Goal: Book appointment/travel/reservation

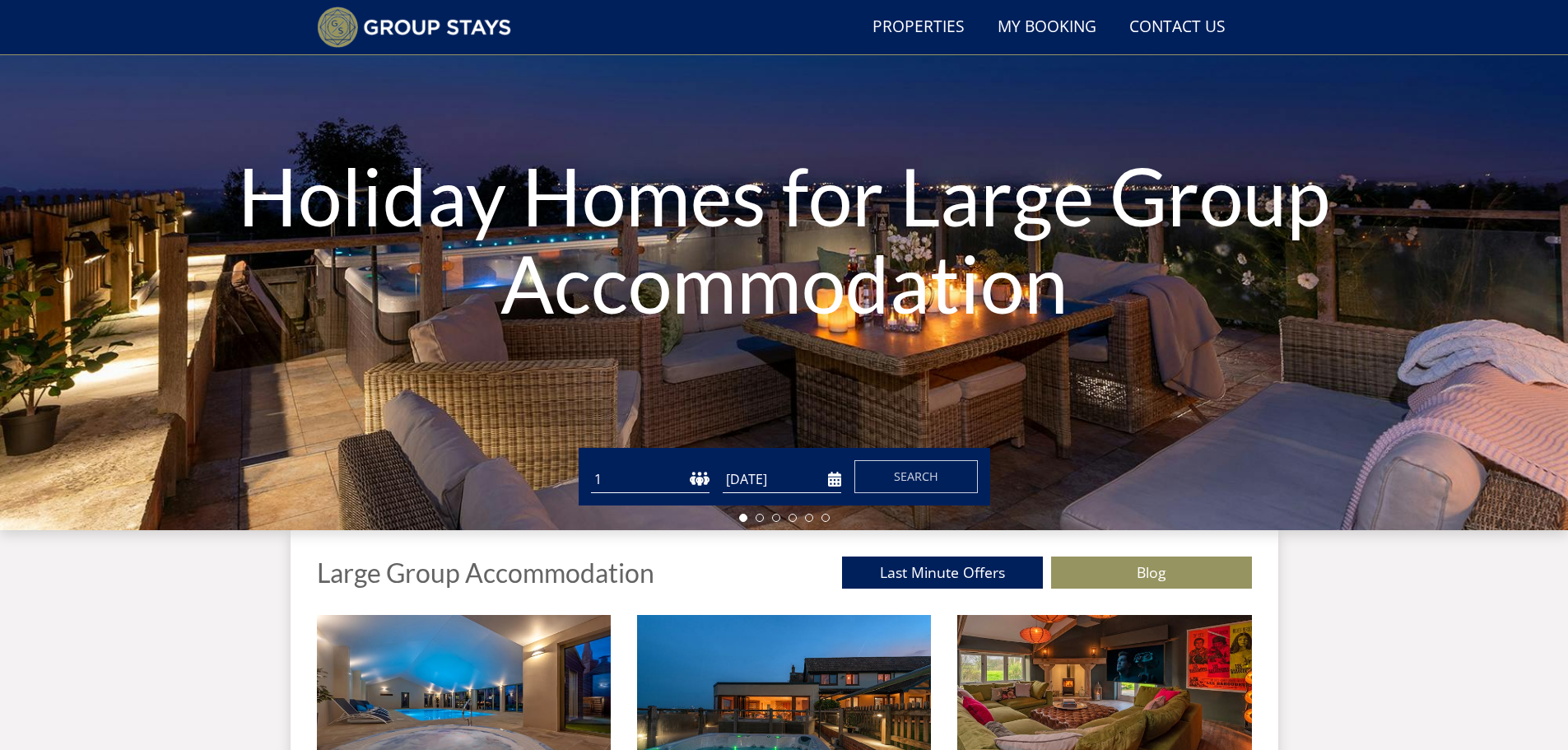
scroll to position [126, 0]
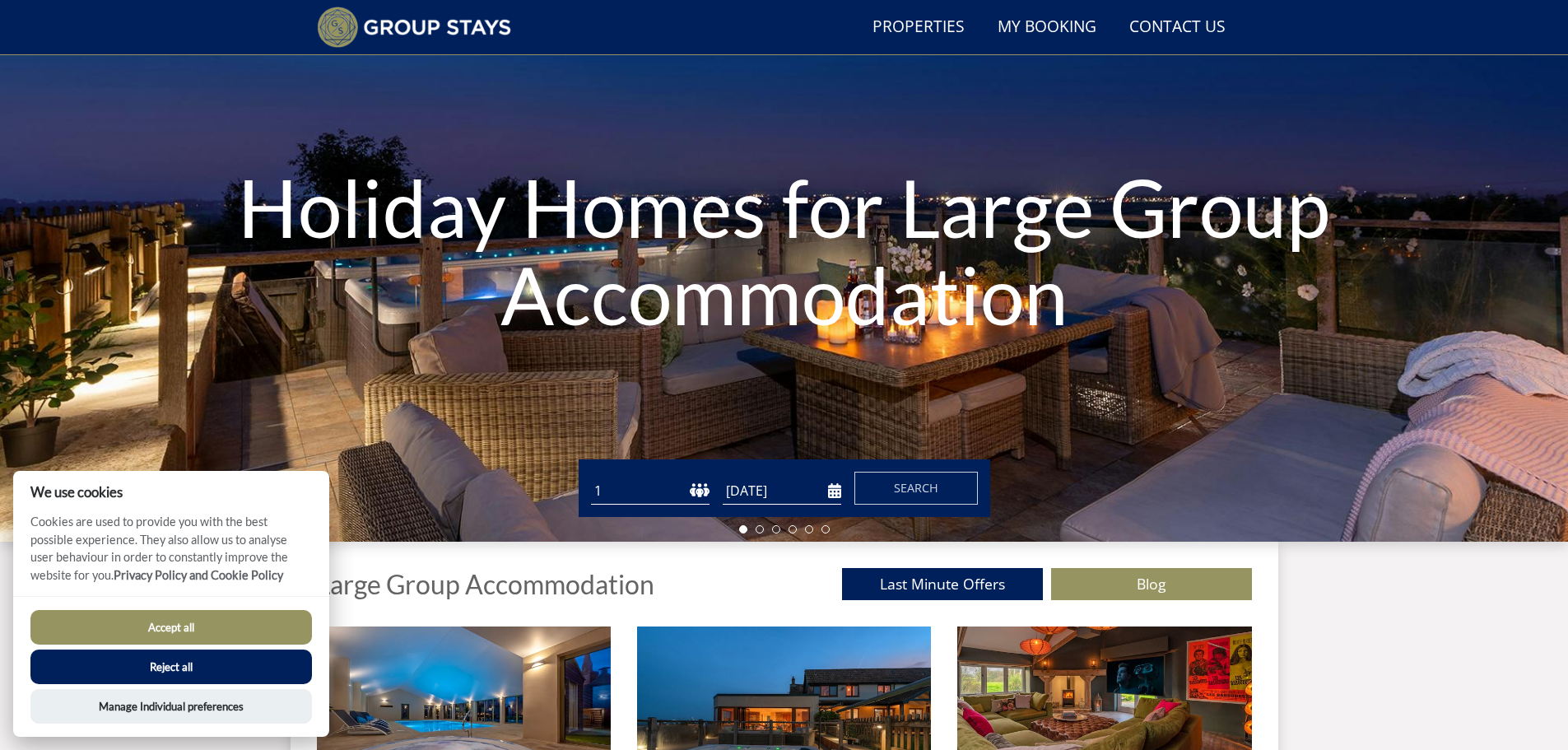
click at [672, 499] on select "1 2 3 4 5 6 7 8 9 10 11 12 13 14 15 16 17 18 19 20 21 22 23 24 25 26 27 28 29 3…" at bounding box center [650, 491] width 118 height 27
select select "10"
click at [591, 478] on select "1 2 3 4 5 6 7 8 9 10 11 12 13 14 15 16 17 18 19 20 21 22 23 24 25 26 27 28 29 3…" at bounding box center [650, 491] width 118 height 27
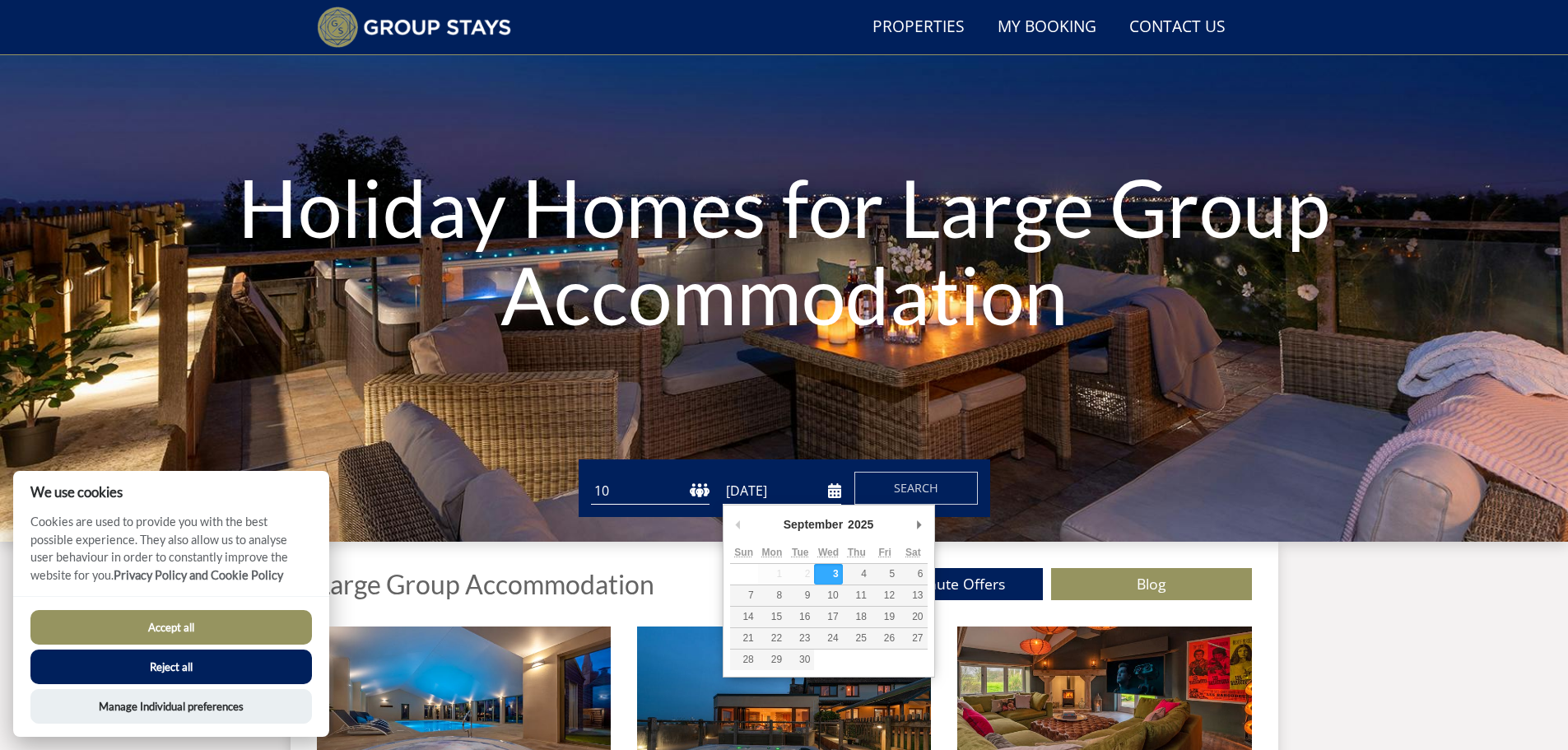
click at [787, 496] on input "[DATE]" at bounding box center [781, 491] width 118 height 27
type input "16/04/2026"
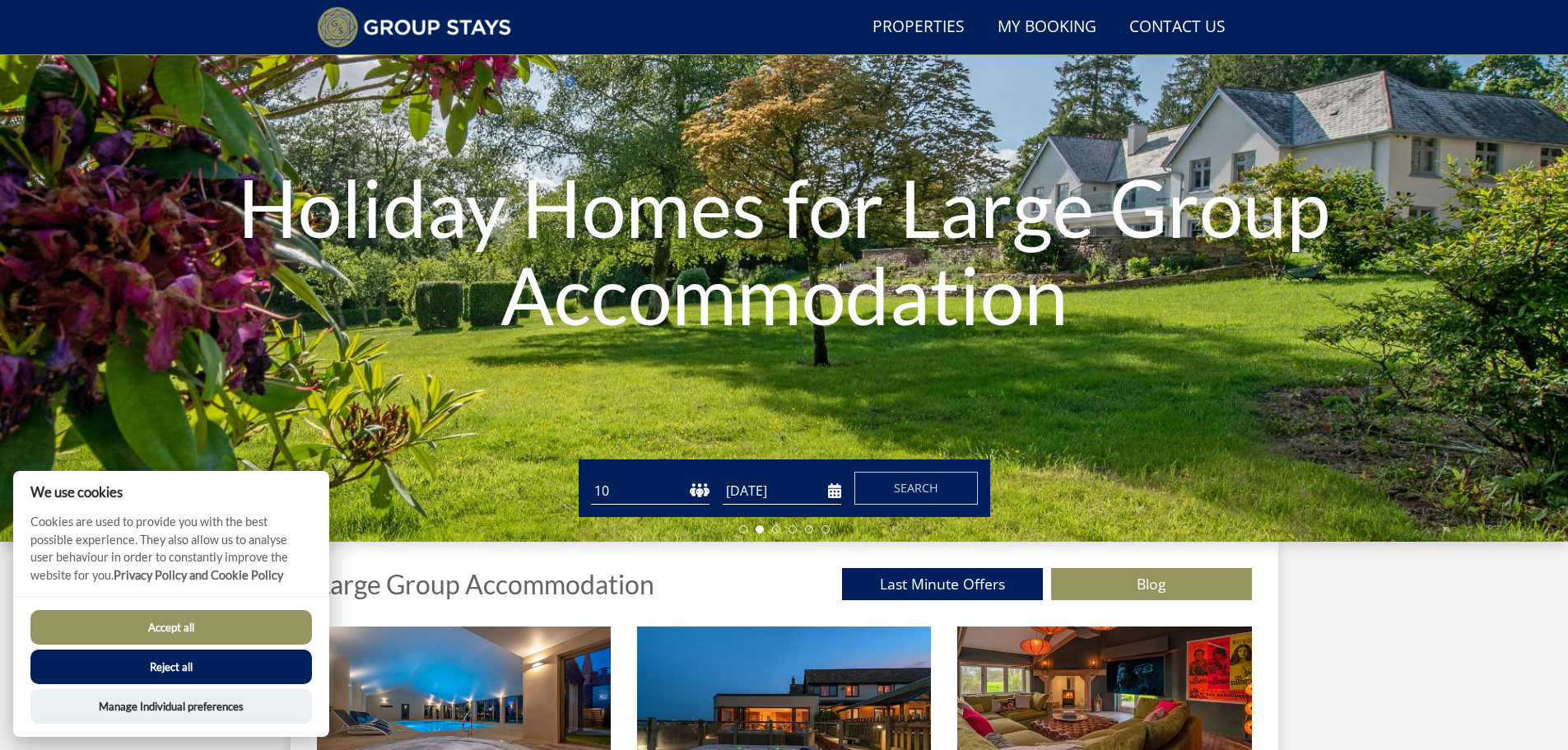
click at [896, 502] on button "Search" at bounding box center [916, 488] width 123 height 33
click at [152, 631] on button "Accept all" at bounding box center [171, 627] width 282 height 35
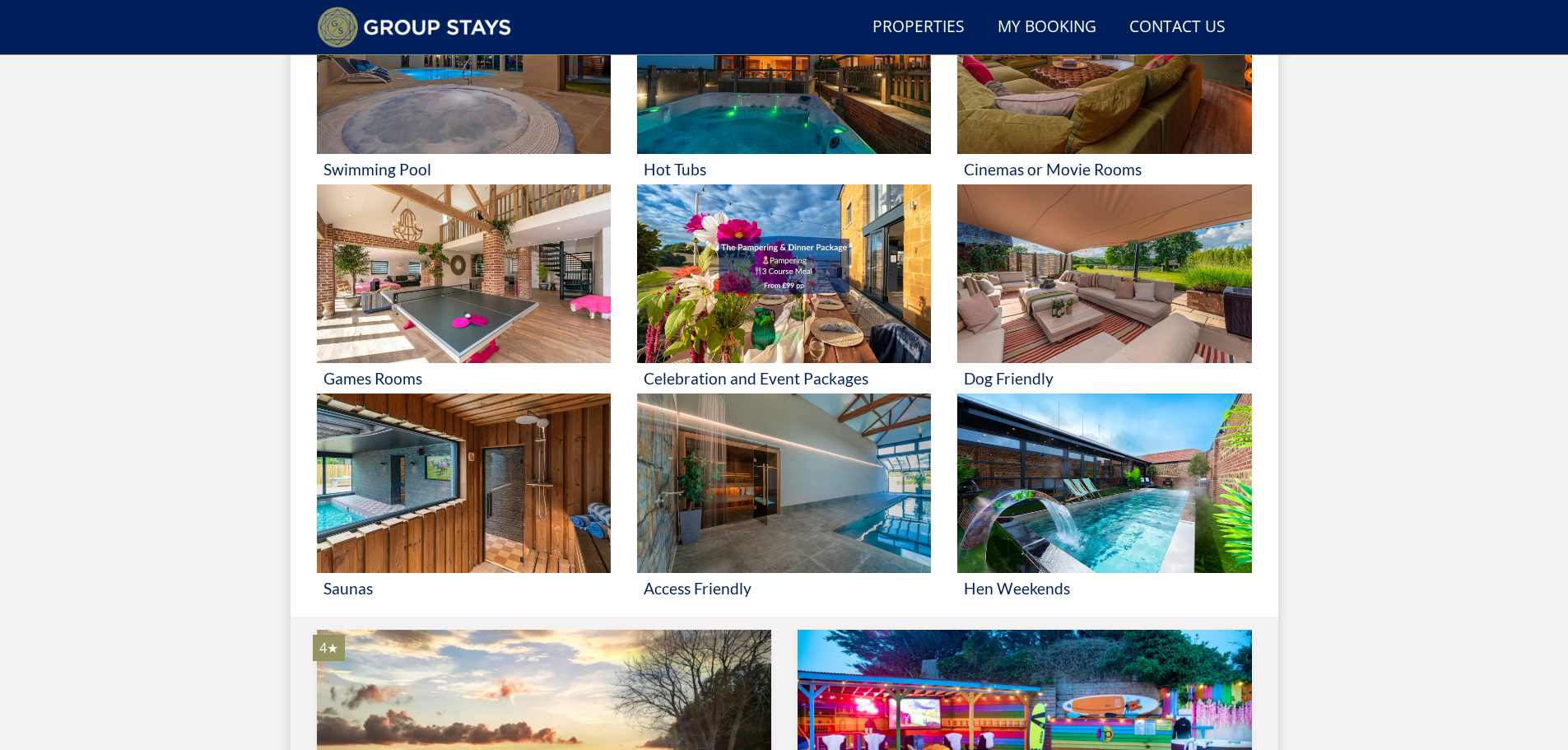
scroll to position [787, 0]
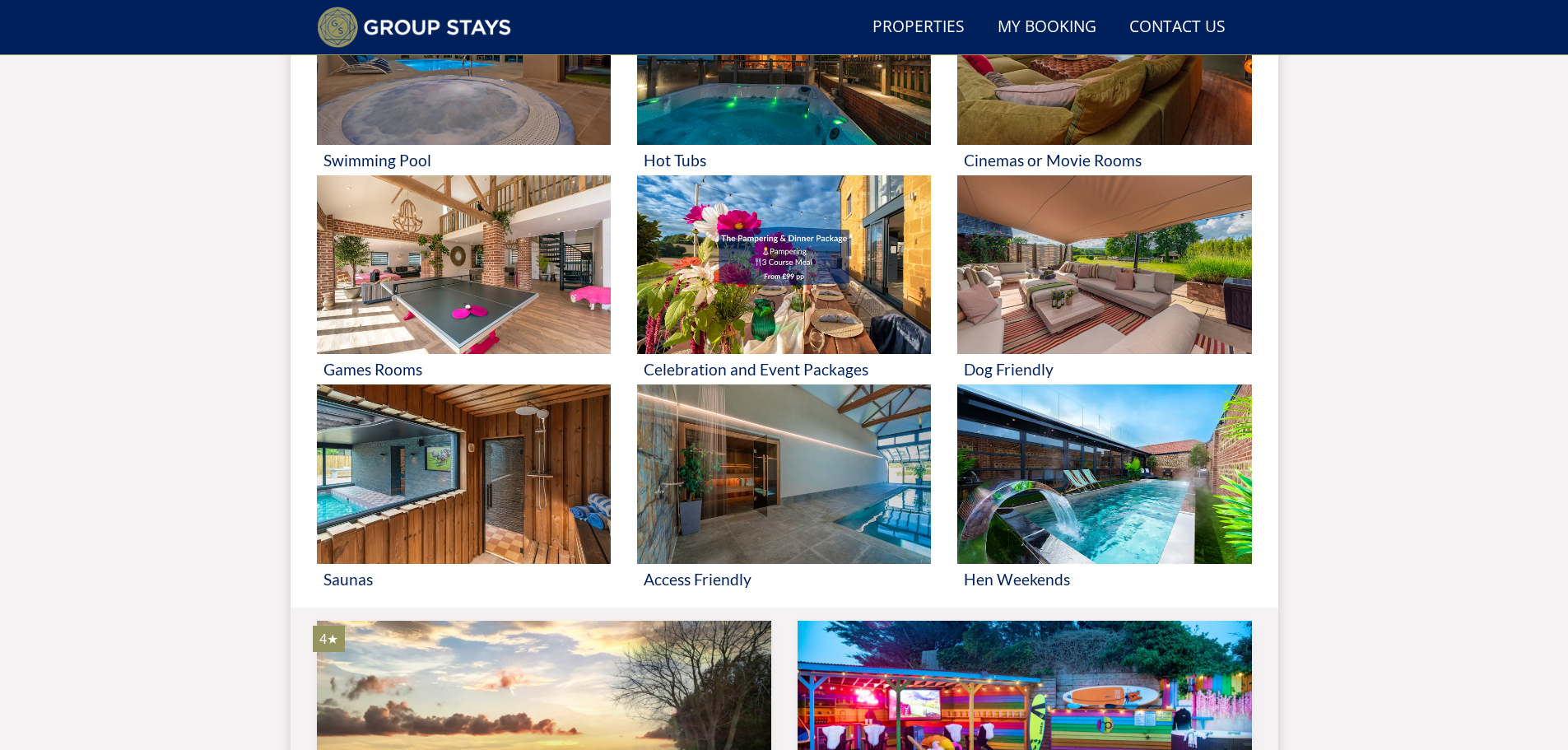
click at [485, 290] on img at bounding box center [463, 265] width 294 height 180
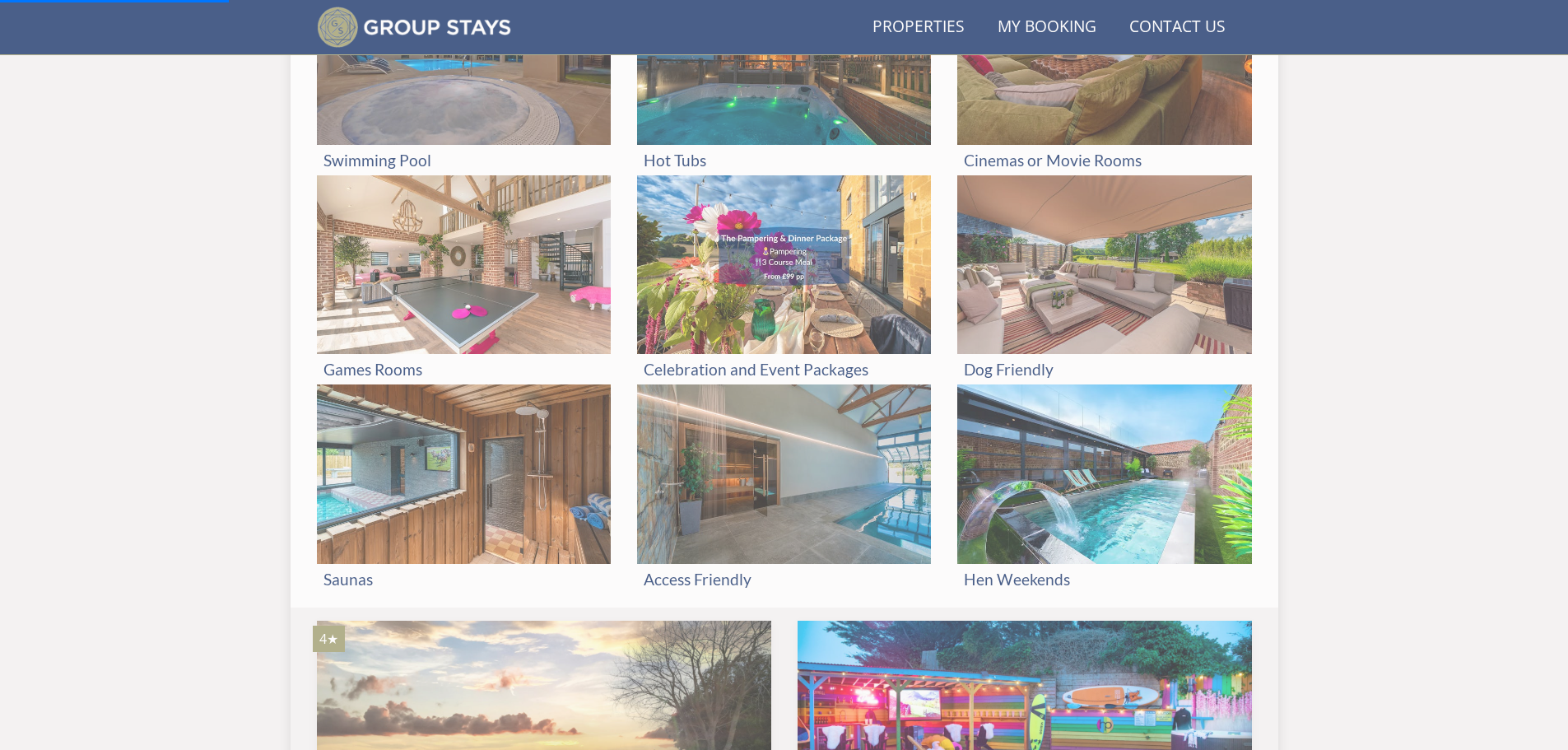
click at [485, 290] on img at bounding box center [463, 265] width 294 height 180
click at [398, 369] on h3 "Games Rooms" at bounding box center [464, 369] width 281 height 17
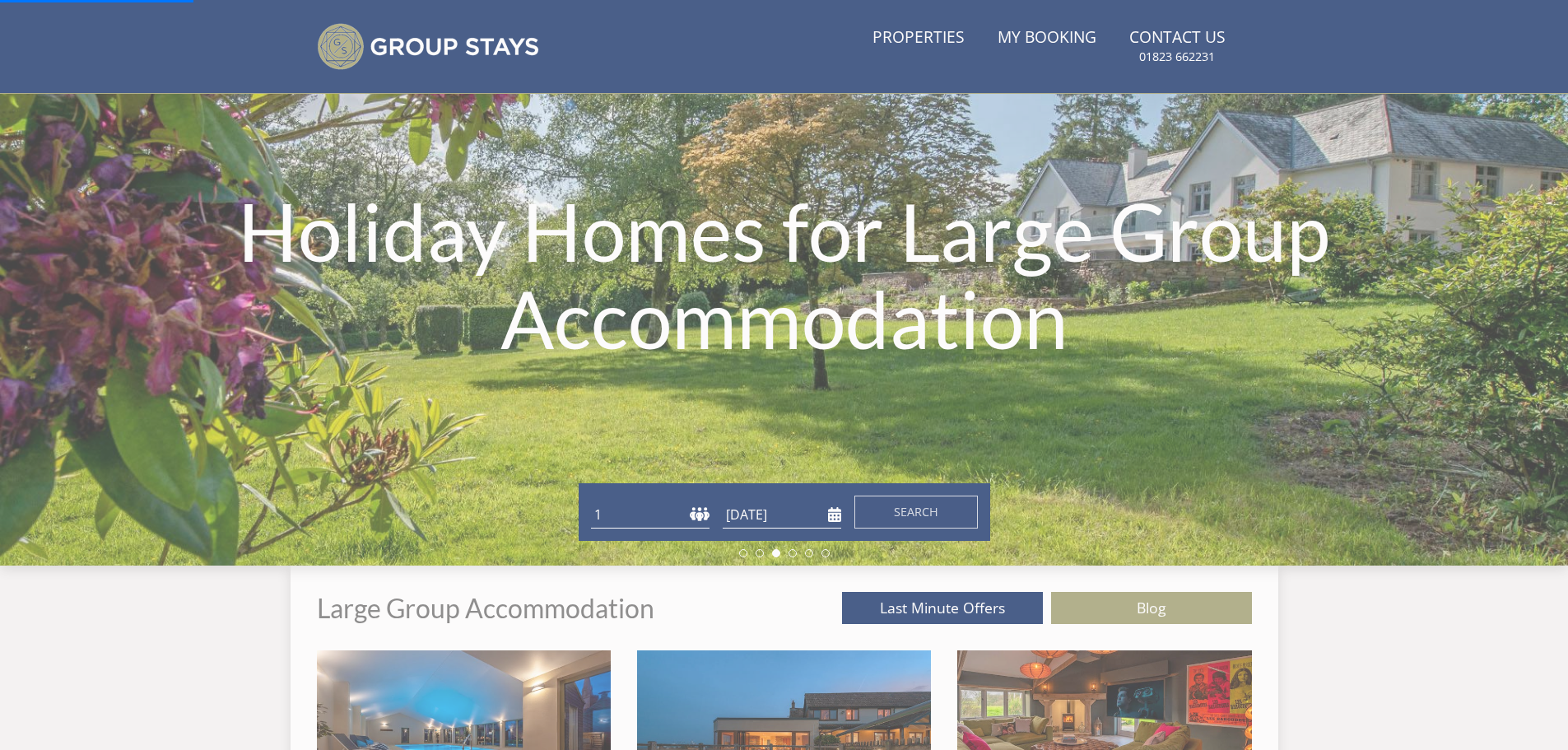
scroll to position [0, 0]
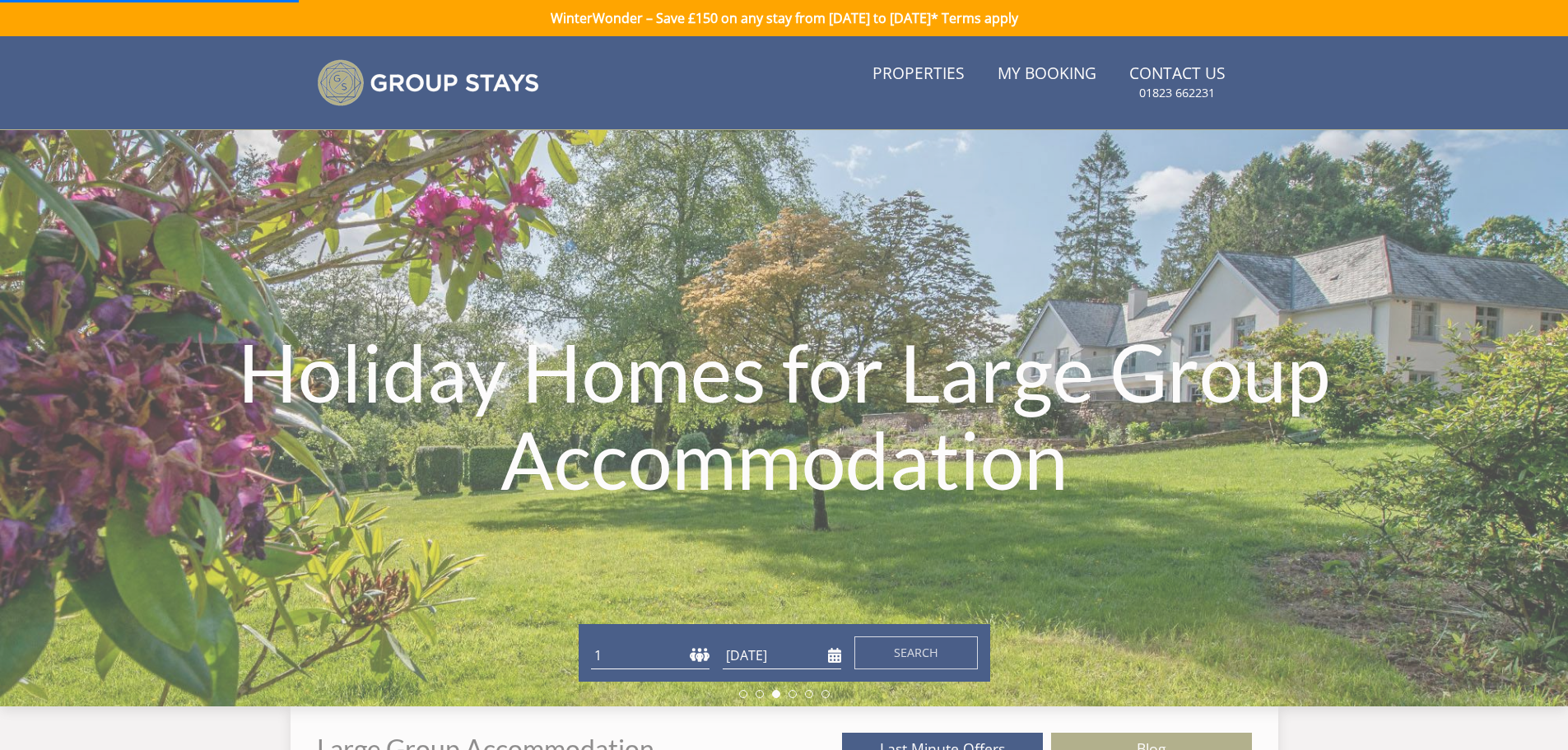
click at [914, 72] on link "Properties" at bounding box center [918, 75] width 106 height 37
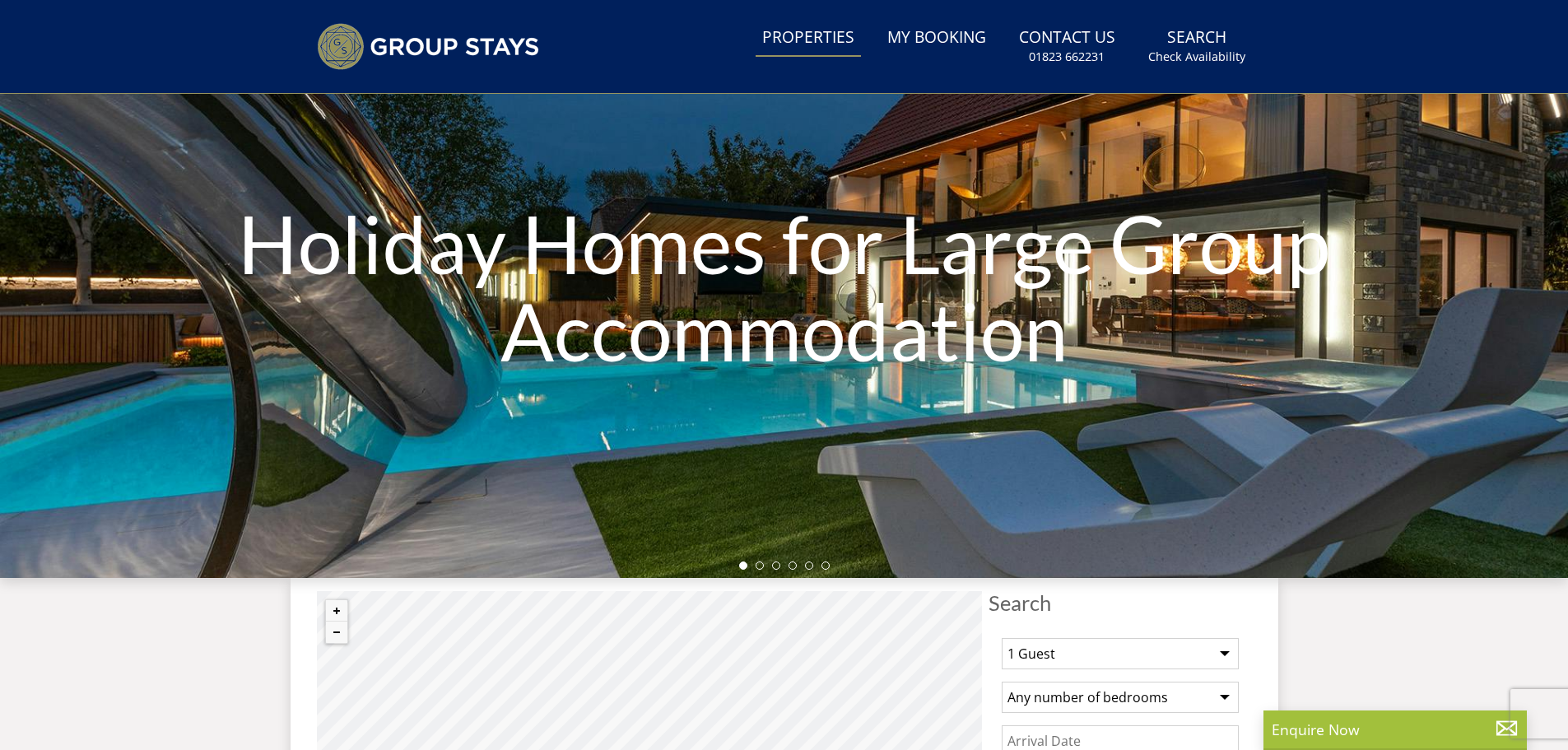
scroll to position [398, 0]
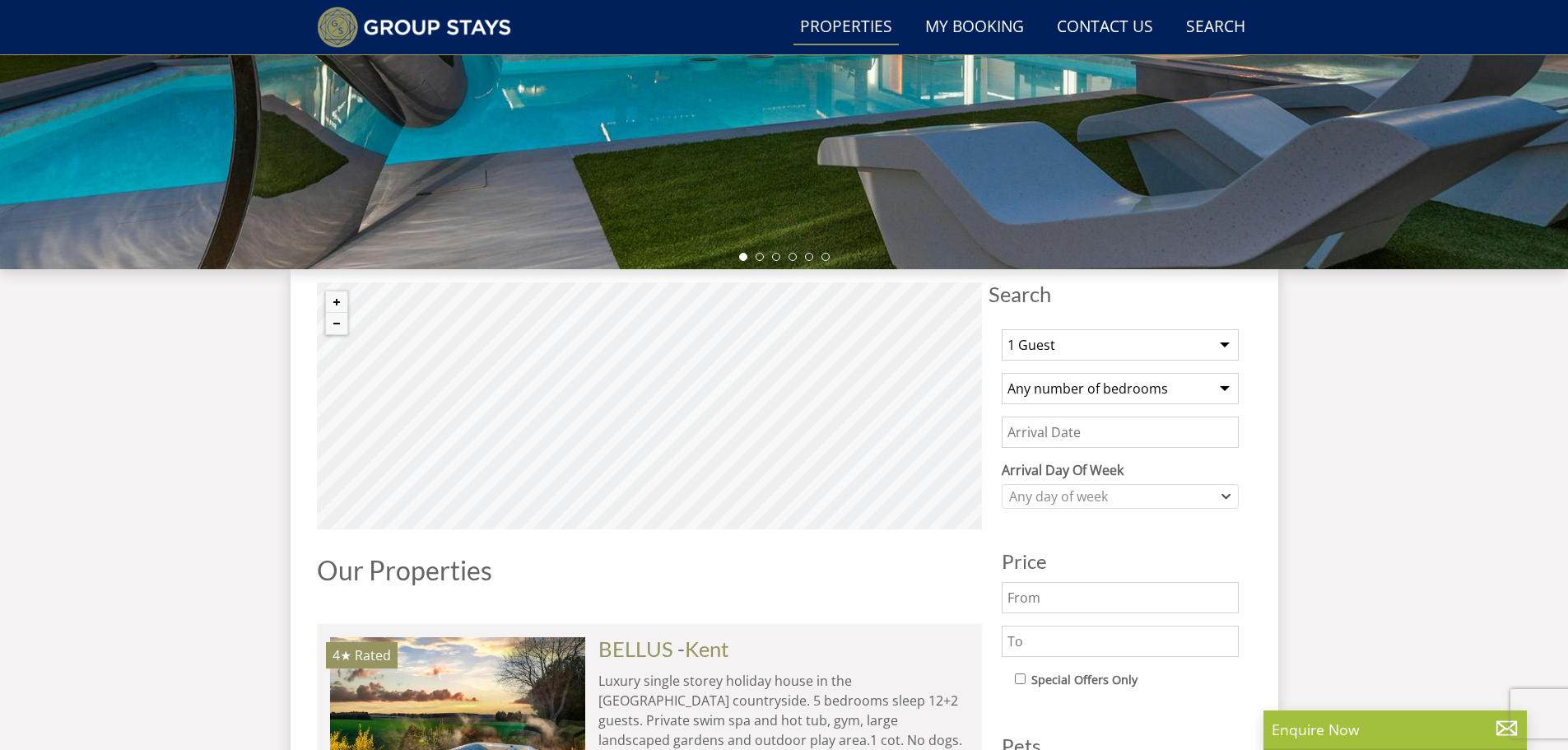
click at [1038, 343] on select "1 Guest 2 Guests 3 Guests 4 Guests 5 Guests 6 Guests 7 Guests 8 Guests 9 Guests…" at bounding box center [1120, 345] width 237 height 31
select select "10"
click at [1002, 329] on select "1 Guest 2 Guests 3 Guests 4 Guests 5 Guests 6 Guests 7 Guests 8 Guests 9 Guests…" at bounding box center [1120, 345] width 237 height 31
click at [1070, 386] on select "Any number of bedrooms 4 Bedrooms 5 Bedrooms 6 Bedrooms 7 Bedrooms 8 Bedrooms 9…" at bounding box center [1120, 388] width 237 height 31
select select "10"
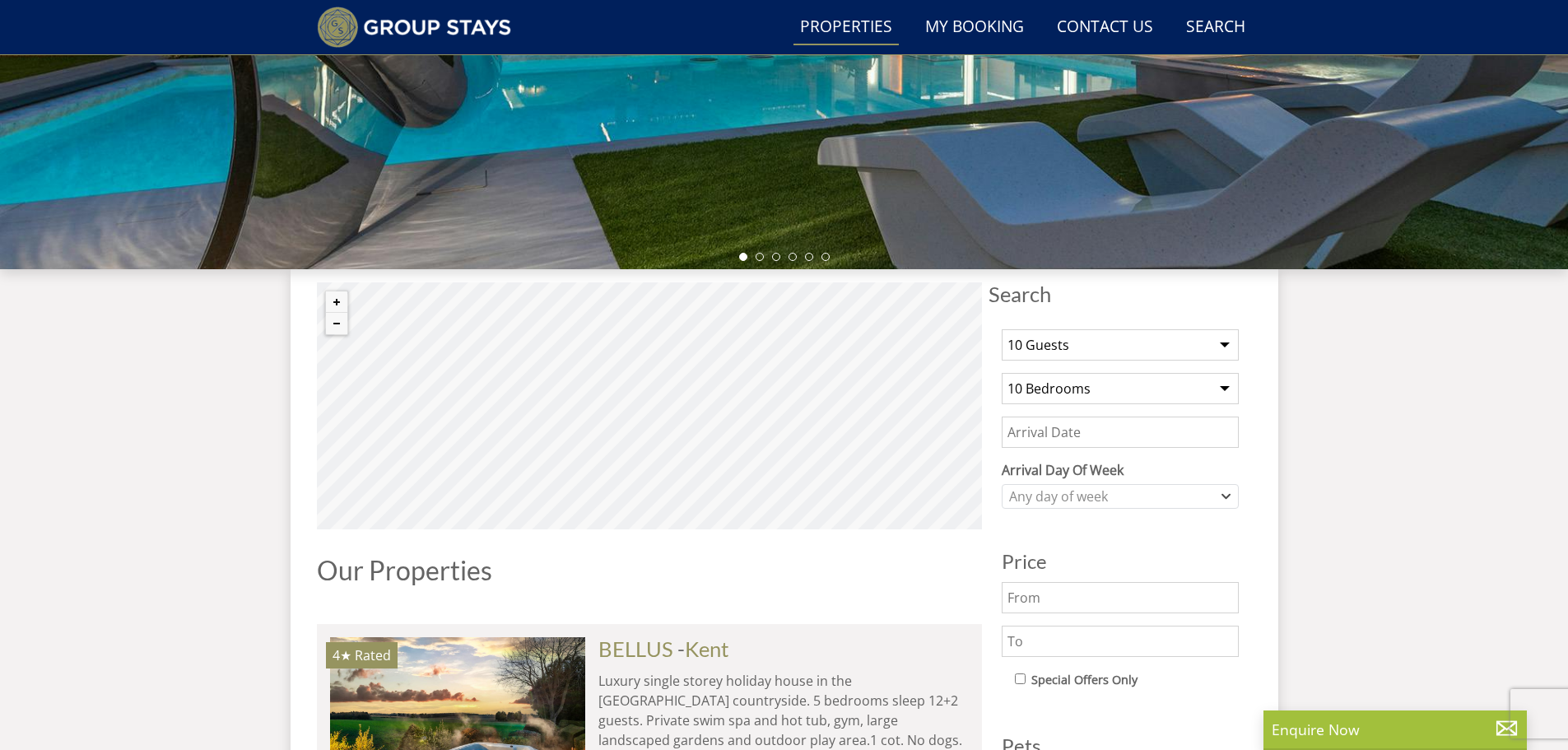
click at [1002, 373] on select "Any number of bedrooms 4 Bedrooms 5 Bedrooms 6 Bedrooms 7 Bedrooms 8 Bedrooms 9…" at bounding box center [1120, 388] width 237 height 31
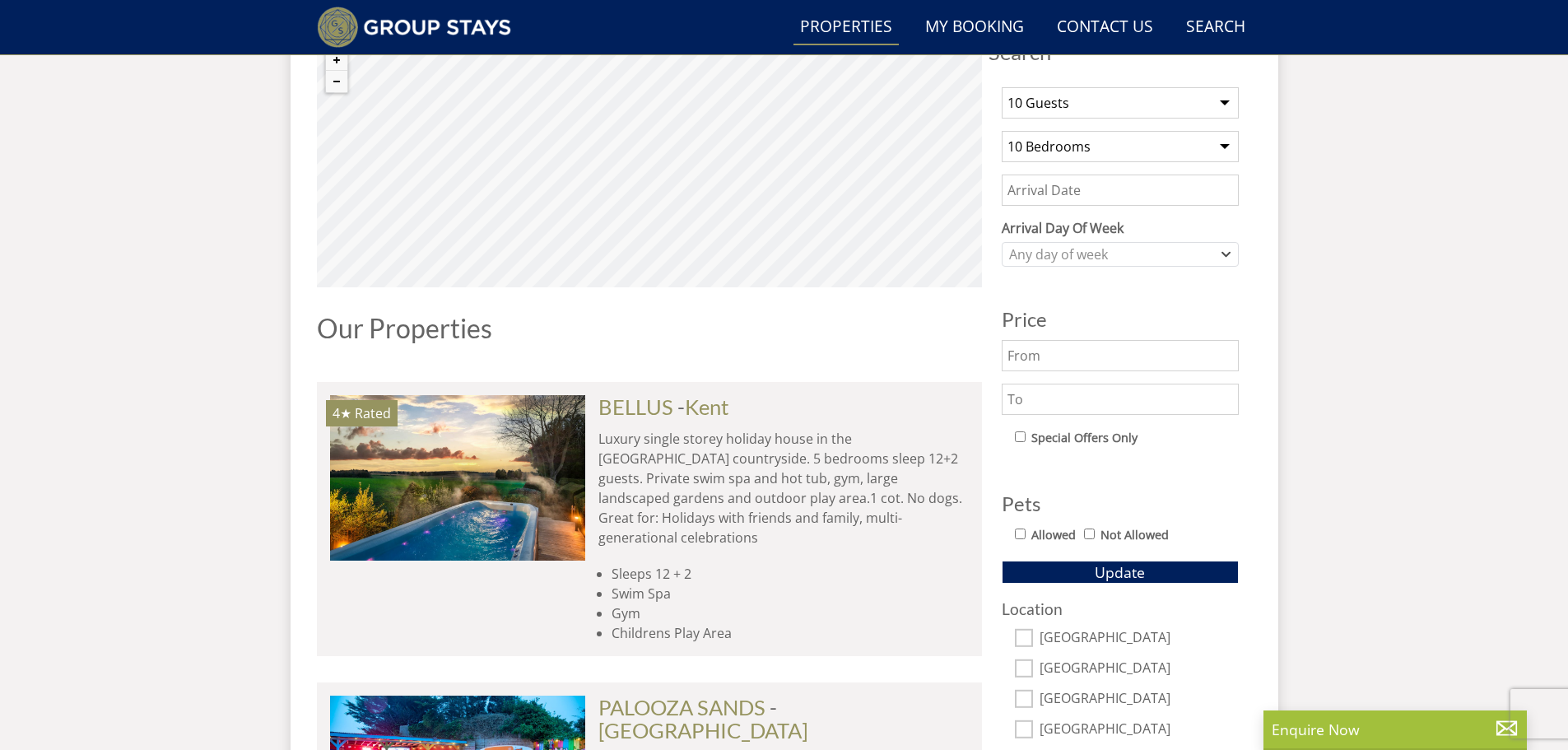
scroll to position [563, 0]
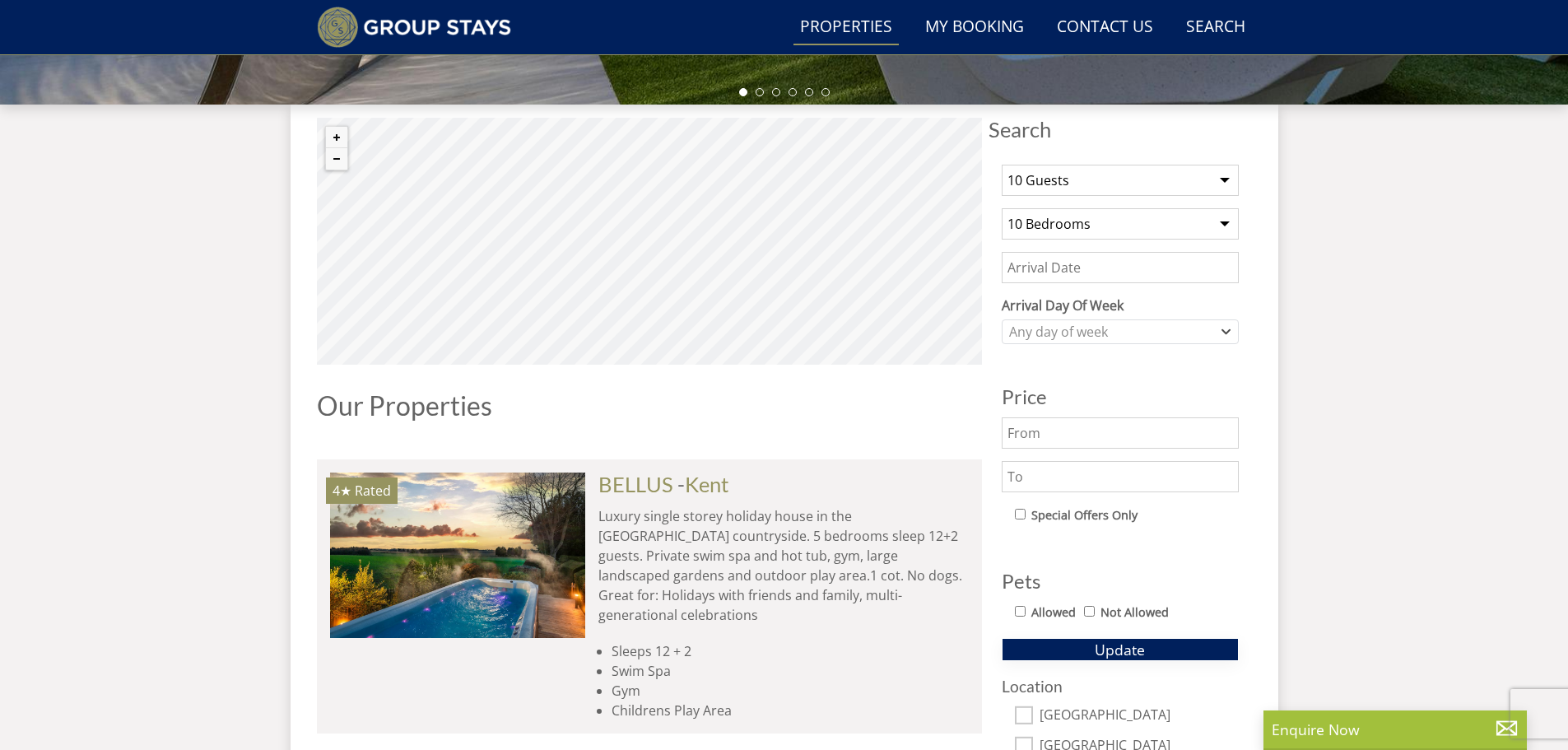
click at [1125, 649] on span "Update" at bounding box center [1119, 649] width 50 height 20
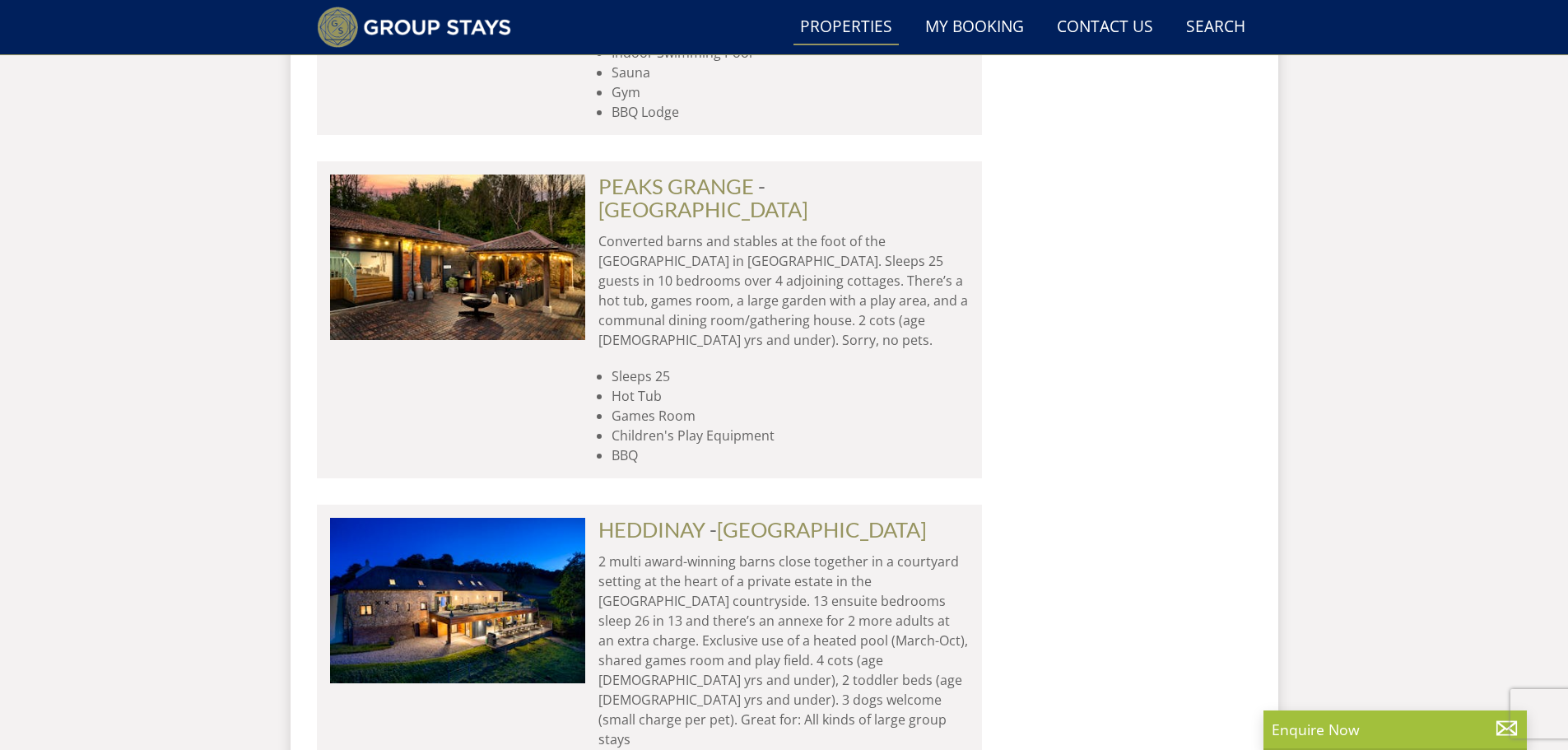
scroll to position [5420, 0]
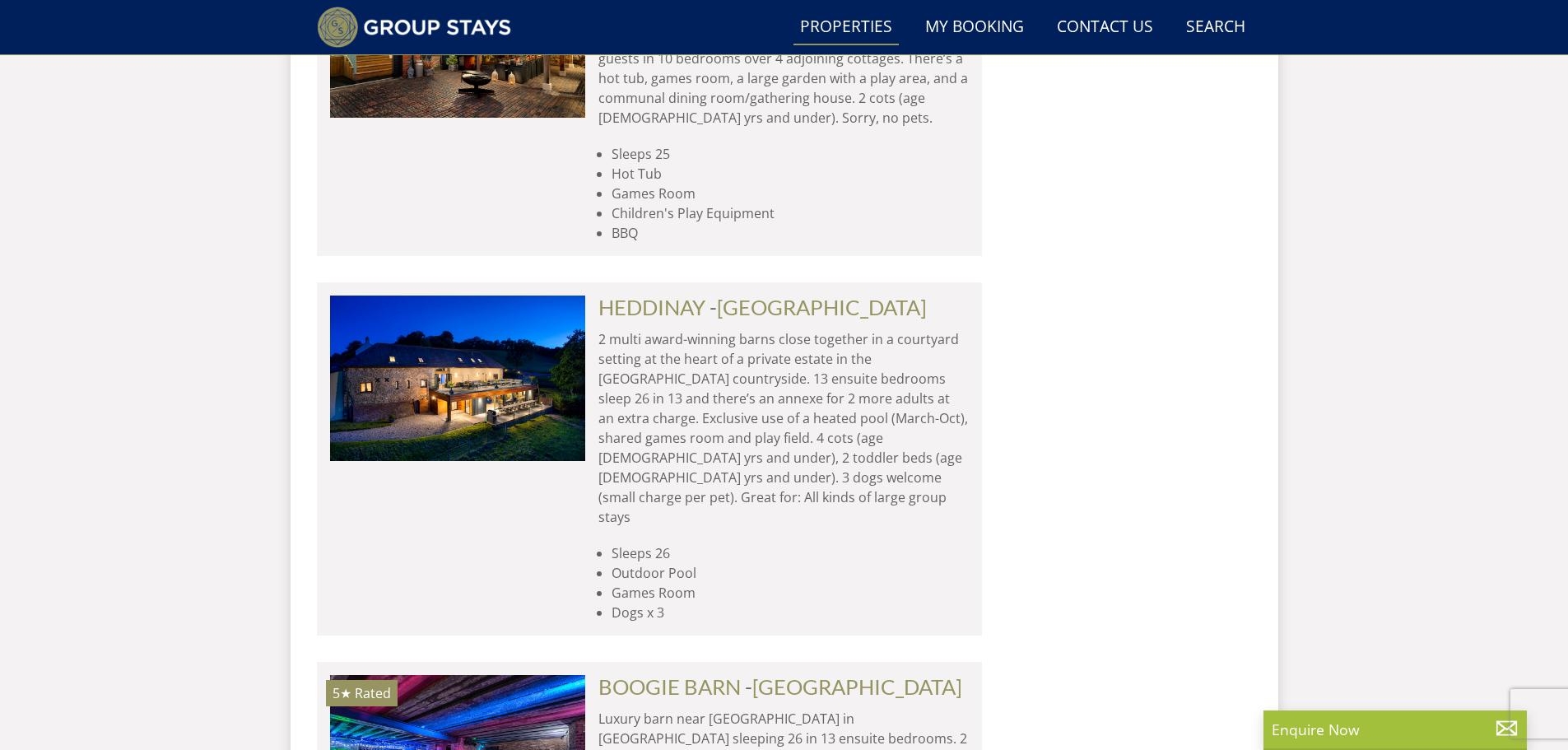
click at [502, 675] on img at bounding box center [458, 757] width 255 height 164
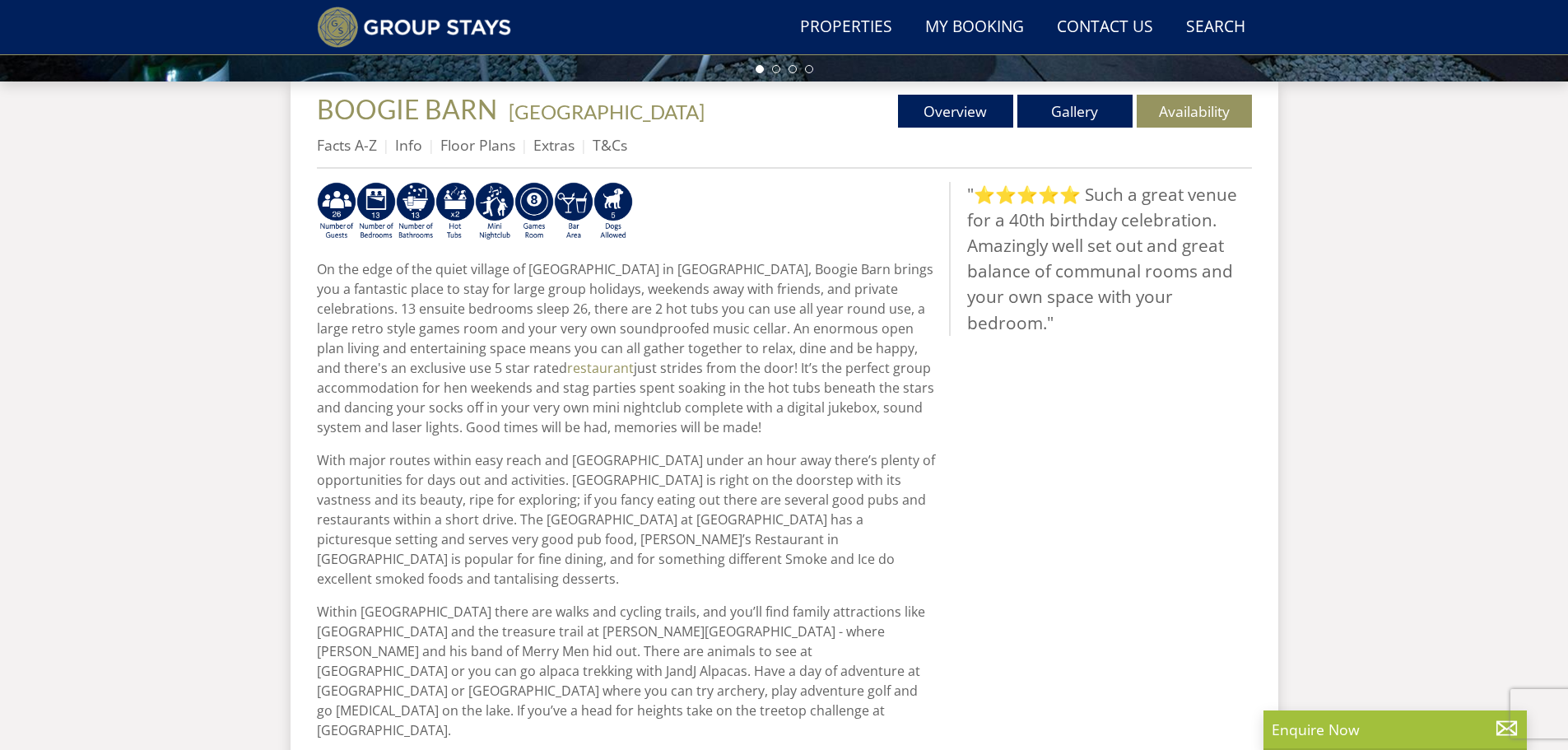
scroll to position [481, 0]
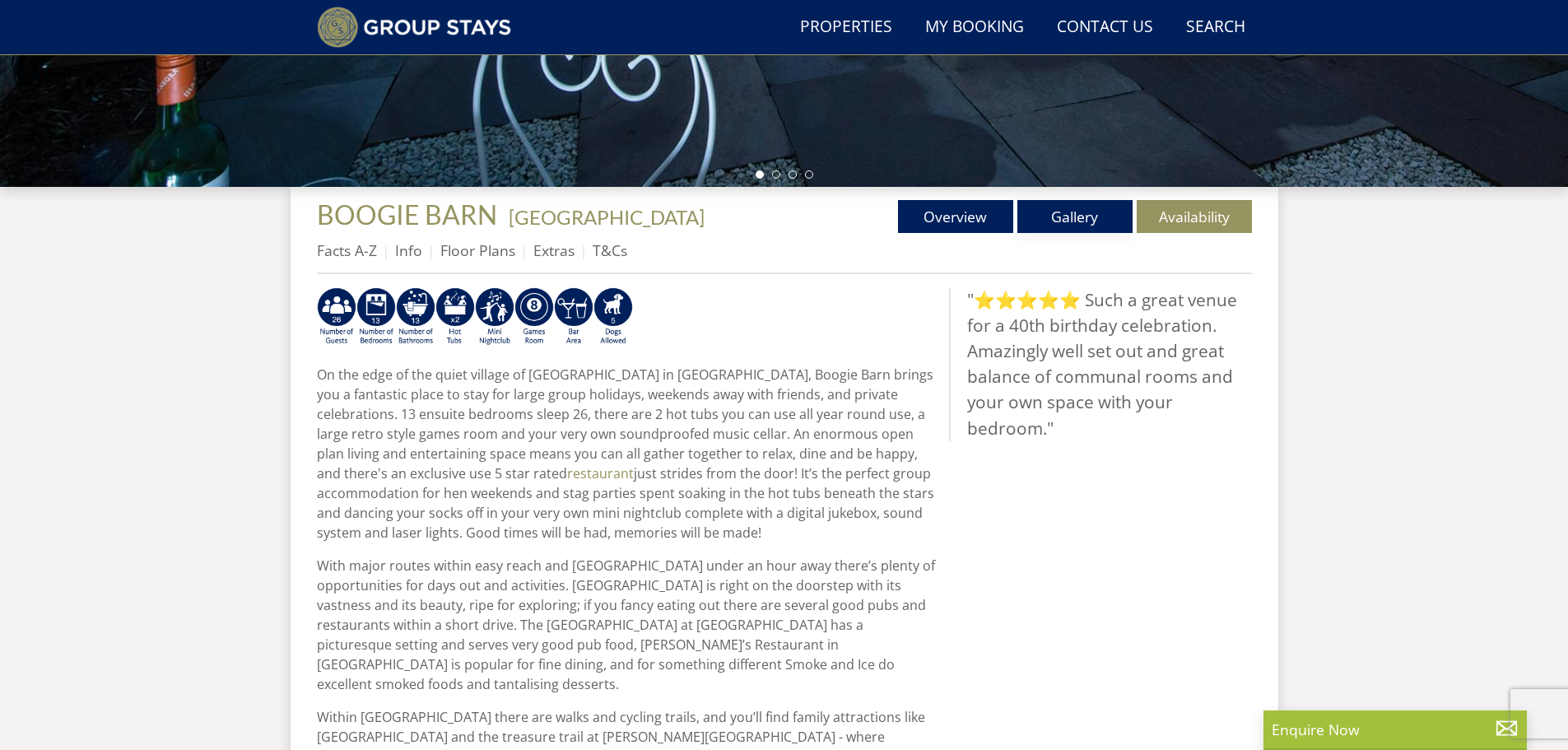
click at [1086, 208] on link "Gallery" at bounding box center [1074, 216] width 115 height 33
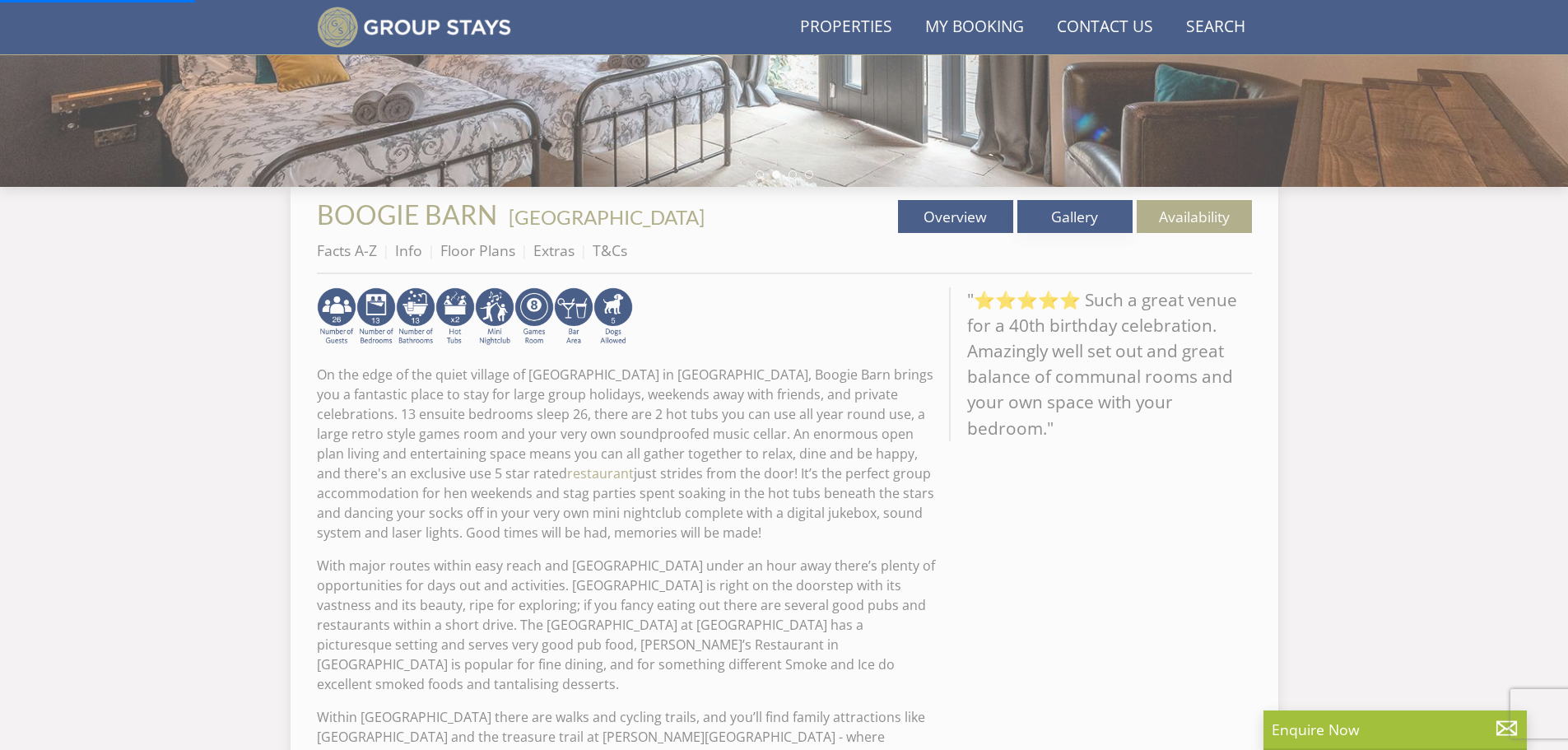
click at [1079, 221] on link "Gallery" at bounding box center [1074, 216] width 115 height 33
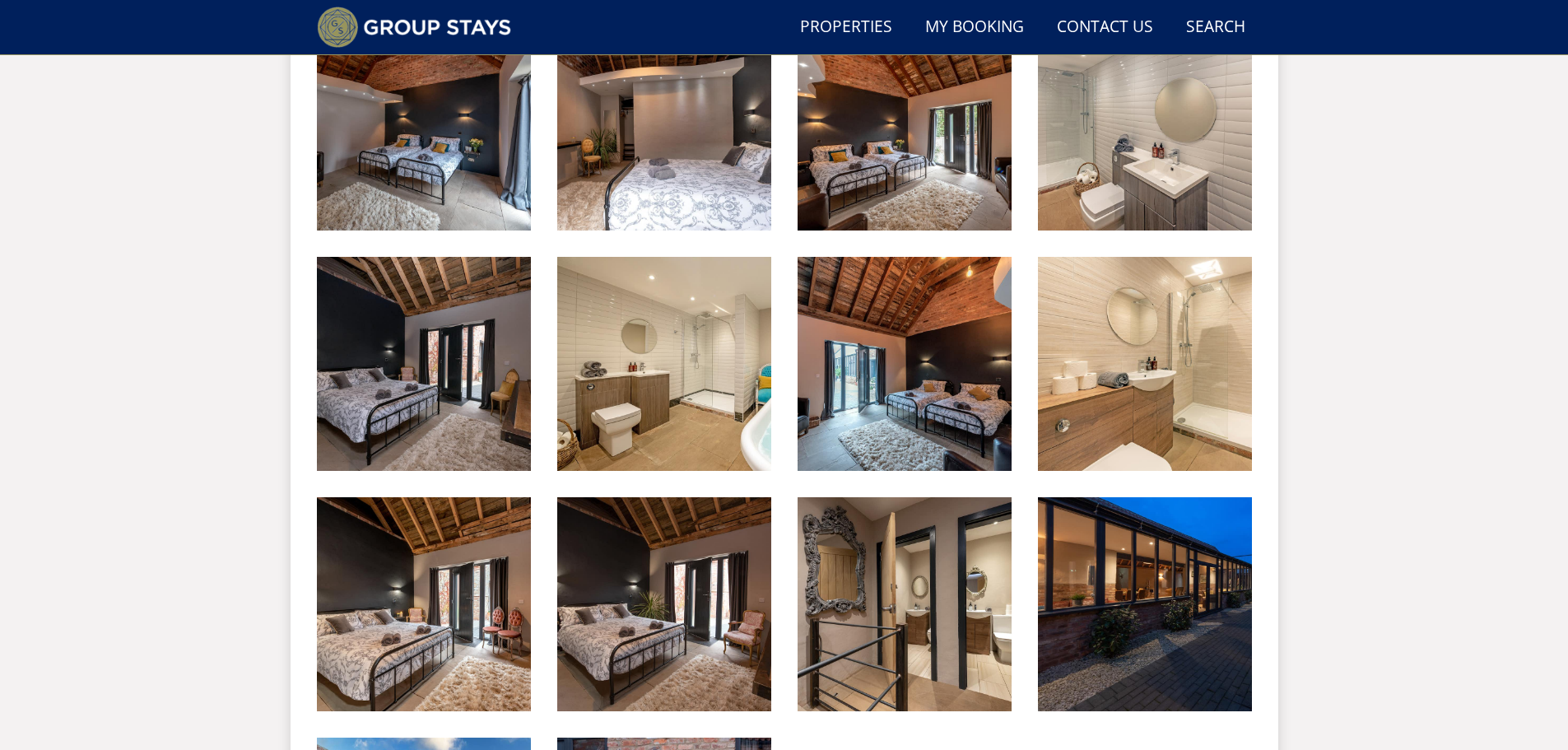
scroll to position [1706, 0]
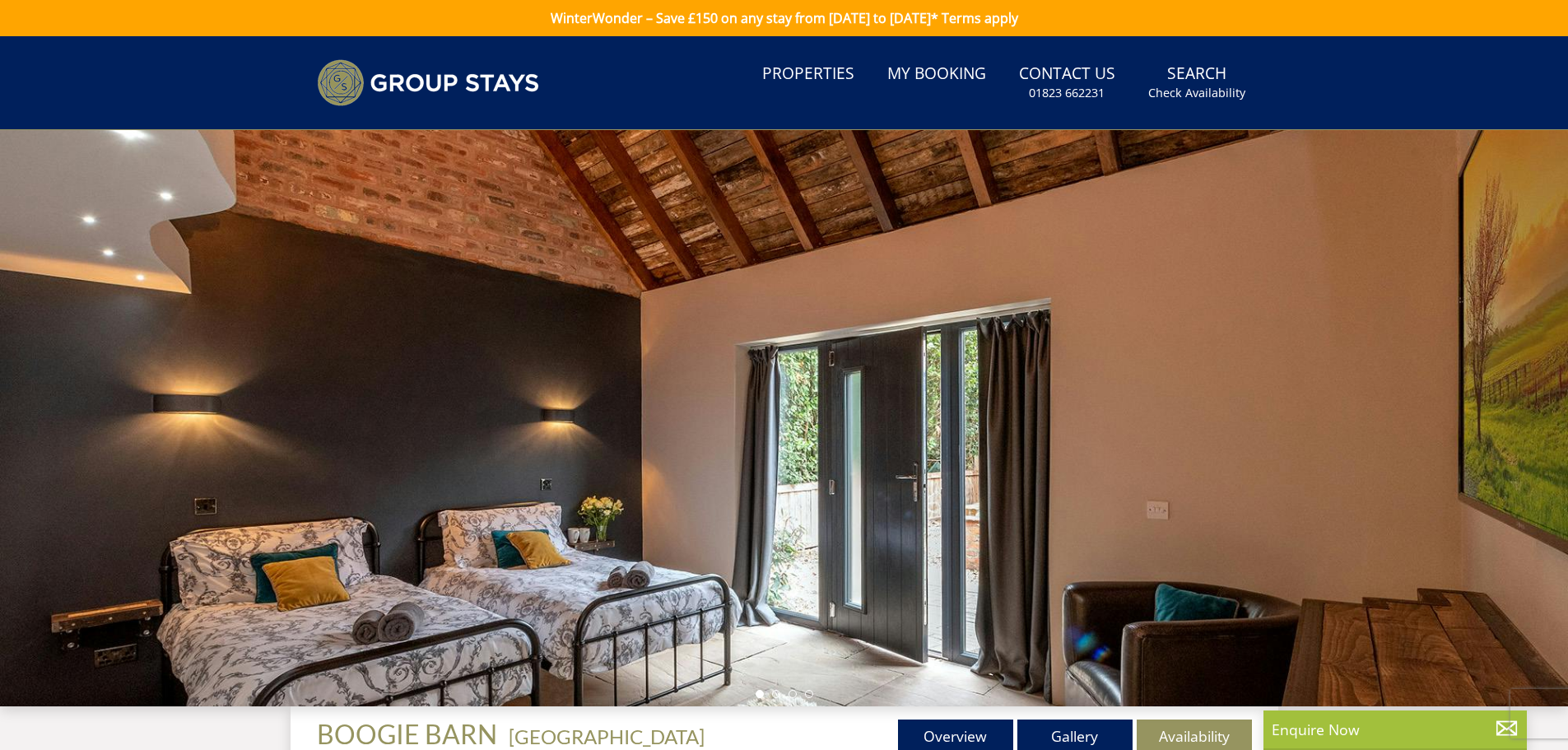
scroll to position [5420, 0]
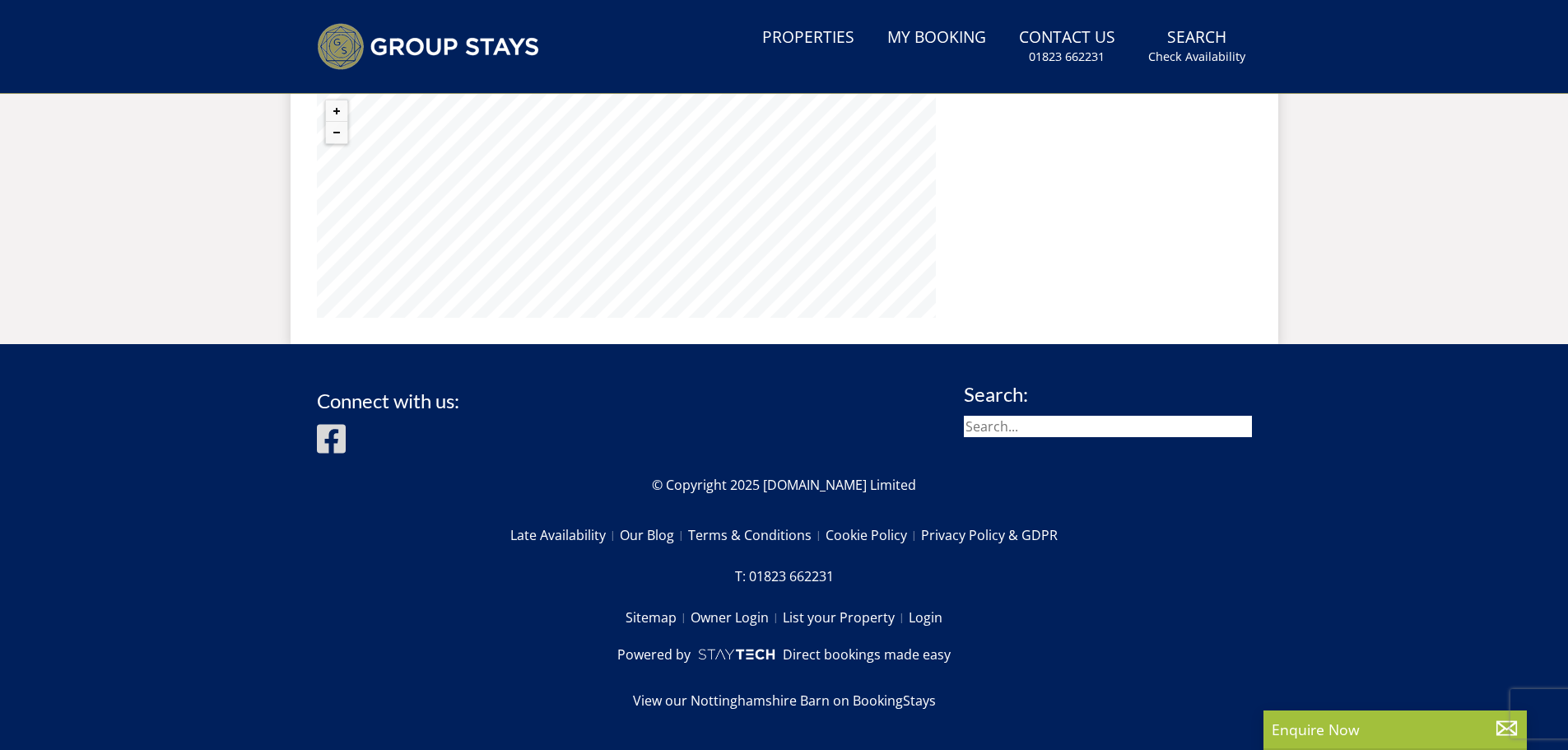
select select "10"
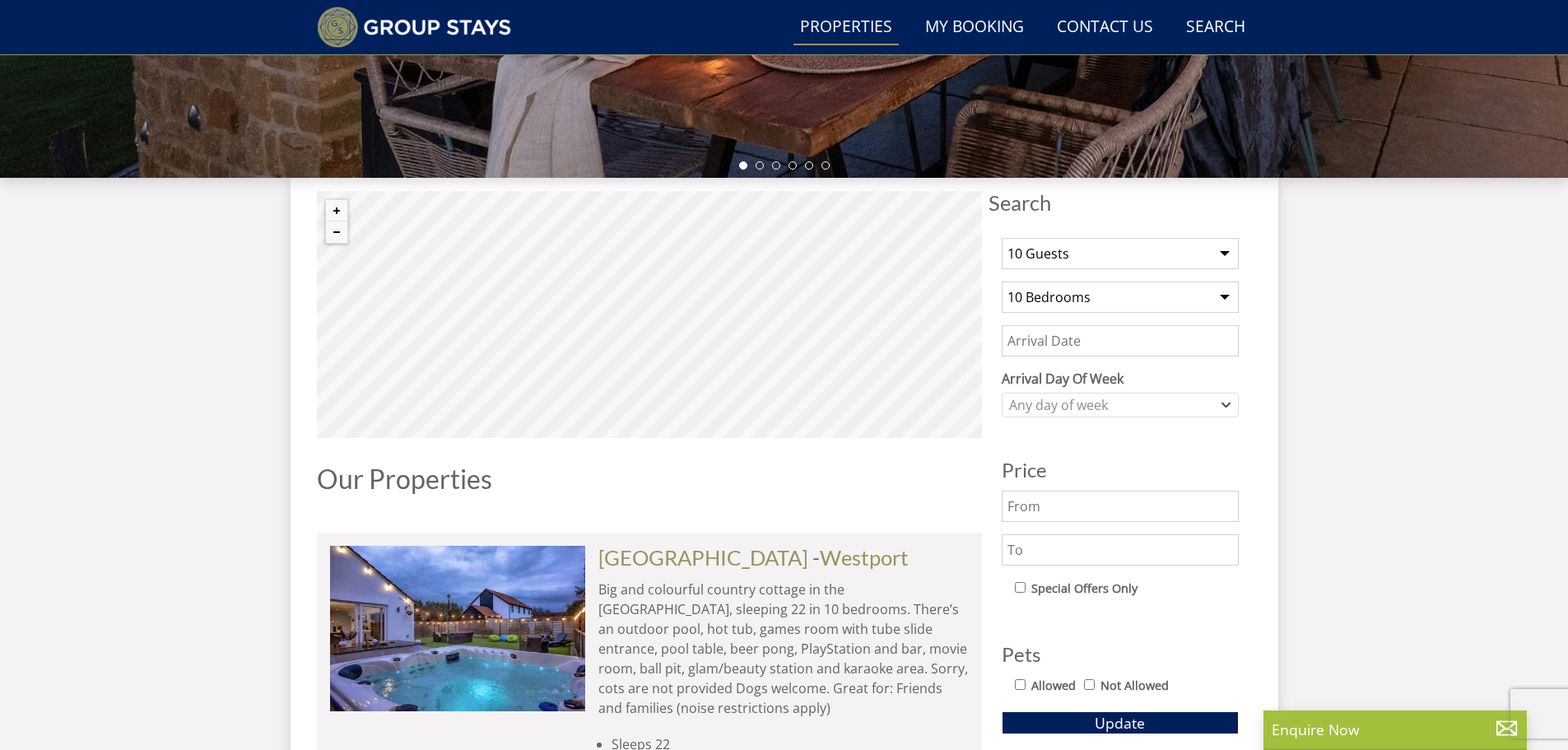
scroll to position [481, 0]
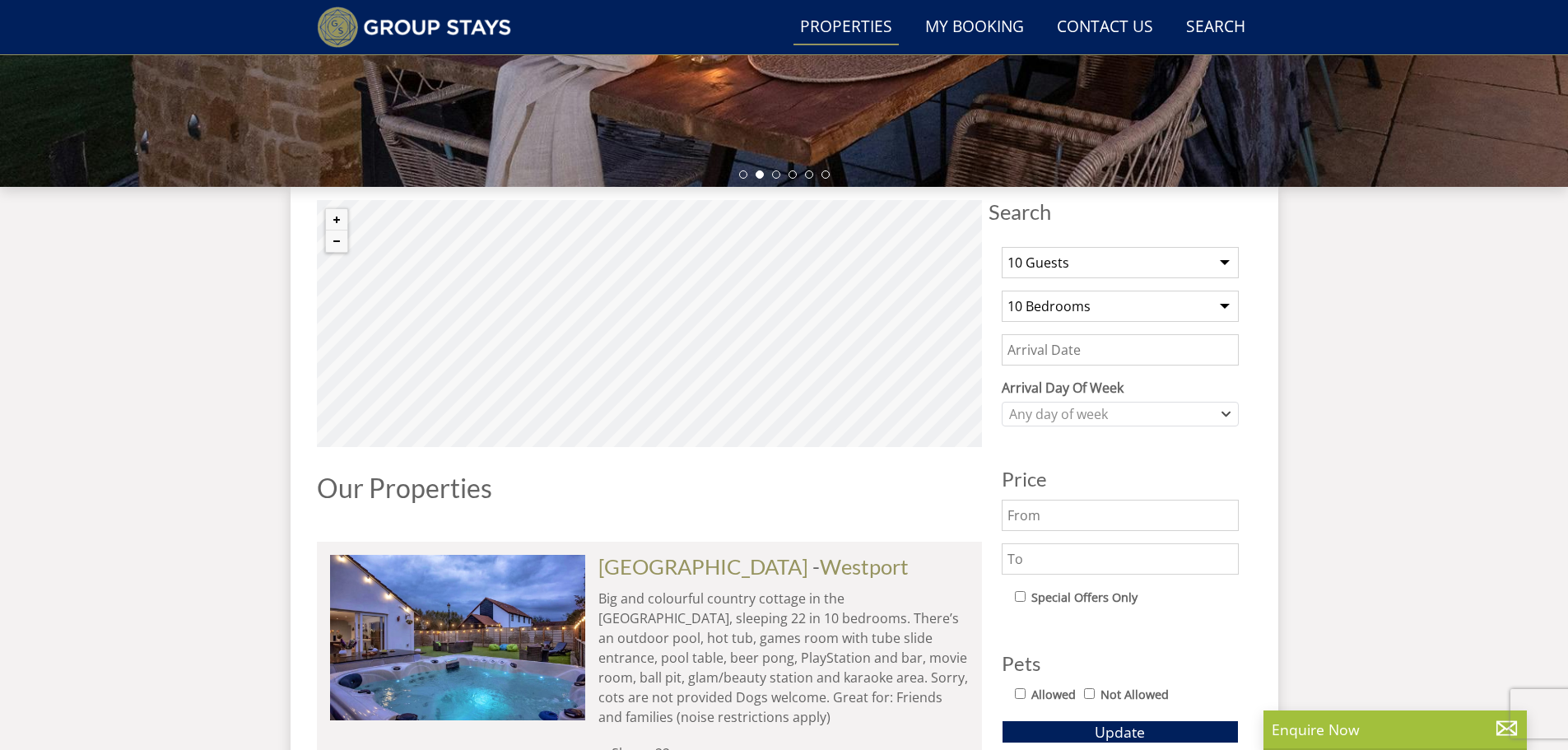
click at [1075, 305] on select "Any number of bedrooms 4 Bedrooms 5 Bedrooms 6 Bedrooms 7 Bedrooms 8 Bedrooms 9…" at bounding box center [1120, 306] width 237 height 31
select select "6"
click at [1002, 290] on select "Any number of bedrooms 4 Bedrooms 5 Bedrooms 6 Bedrooms 7 Bedrooms 8 Bedrooms 9…" at bounding box center [1120, 306] width 237 height 31
click at [1143, 725] on span "Update" at bounding box center [1119, 731] width 50 height 20
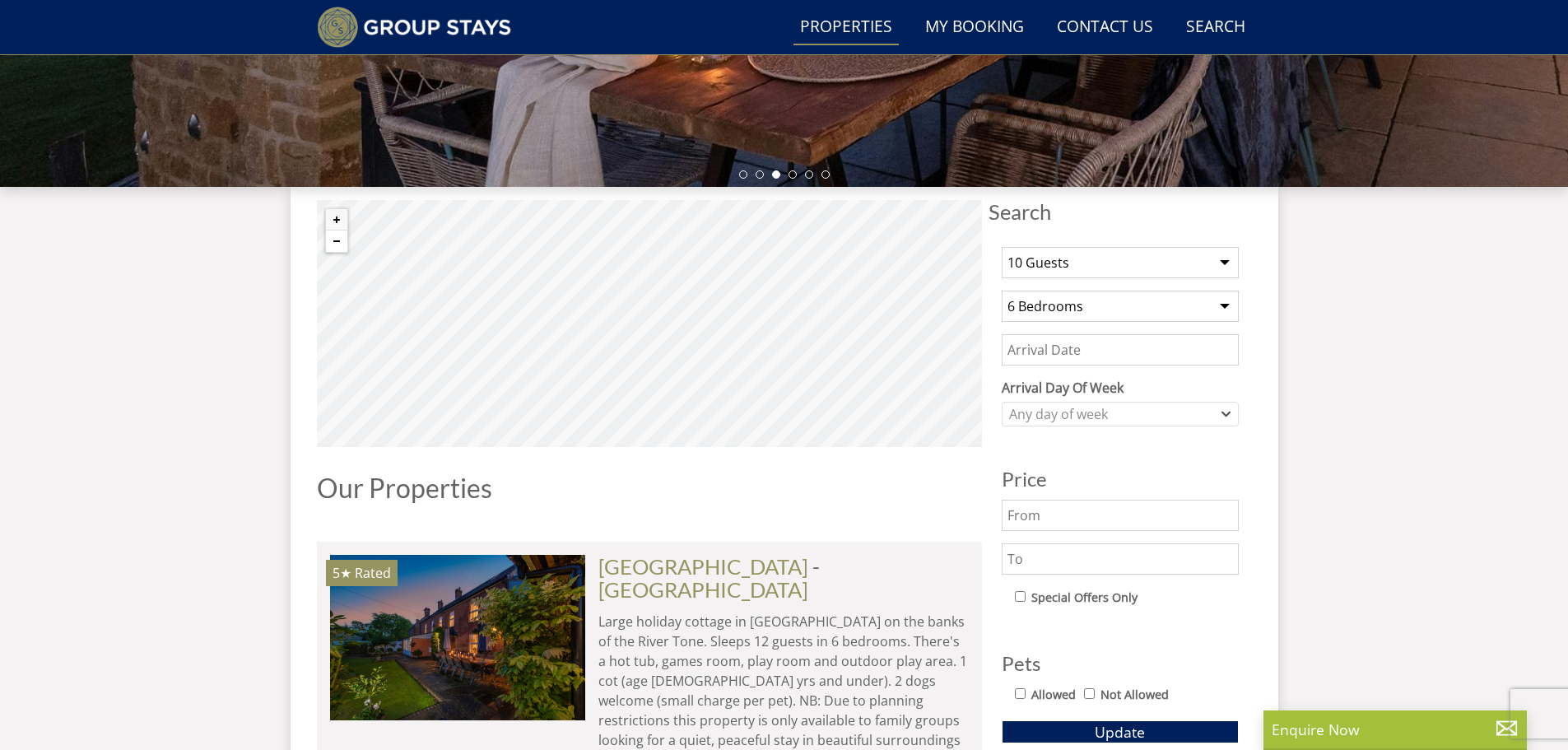
click at [337, 243] on button "Zoom out" at bounding box center [336, 241] width 21 height 21
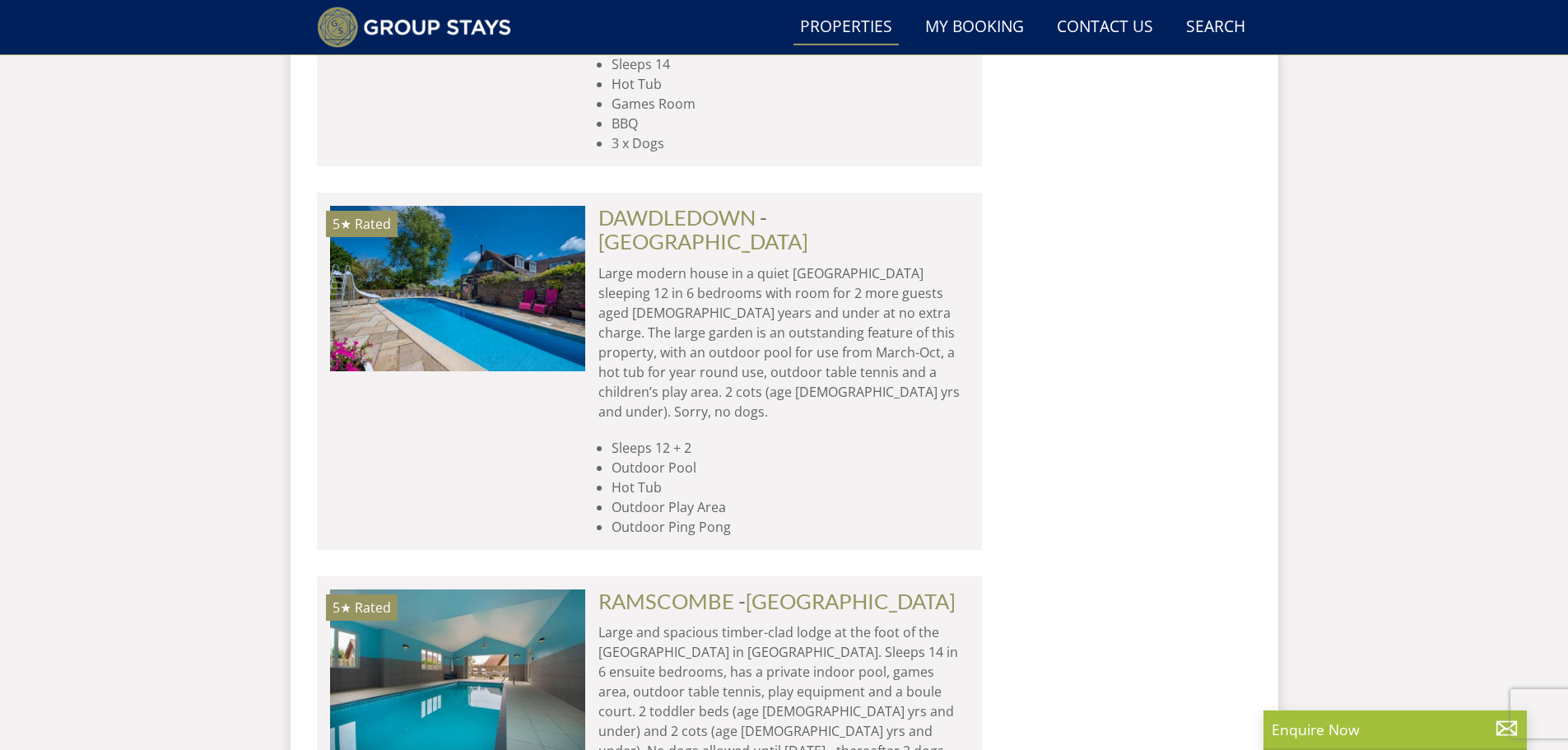
scroll to position [7246, 0]
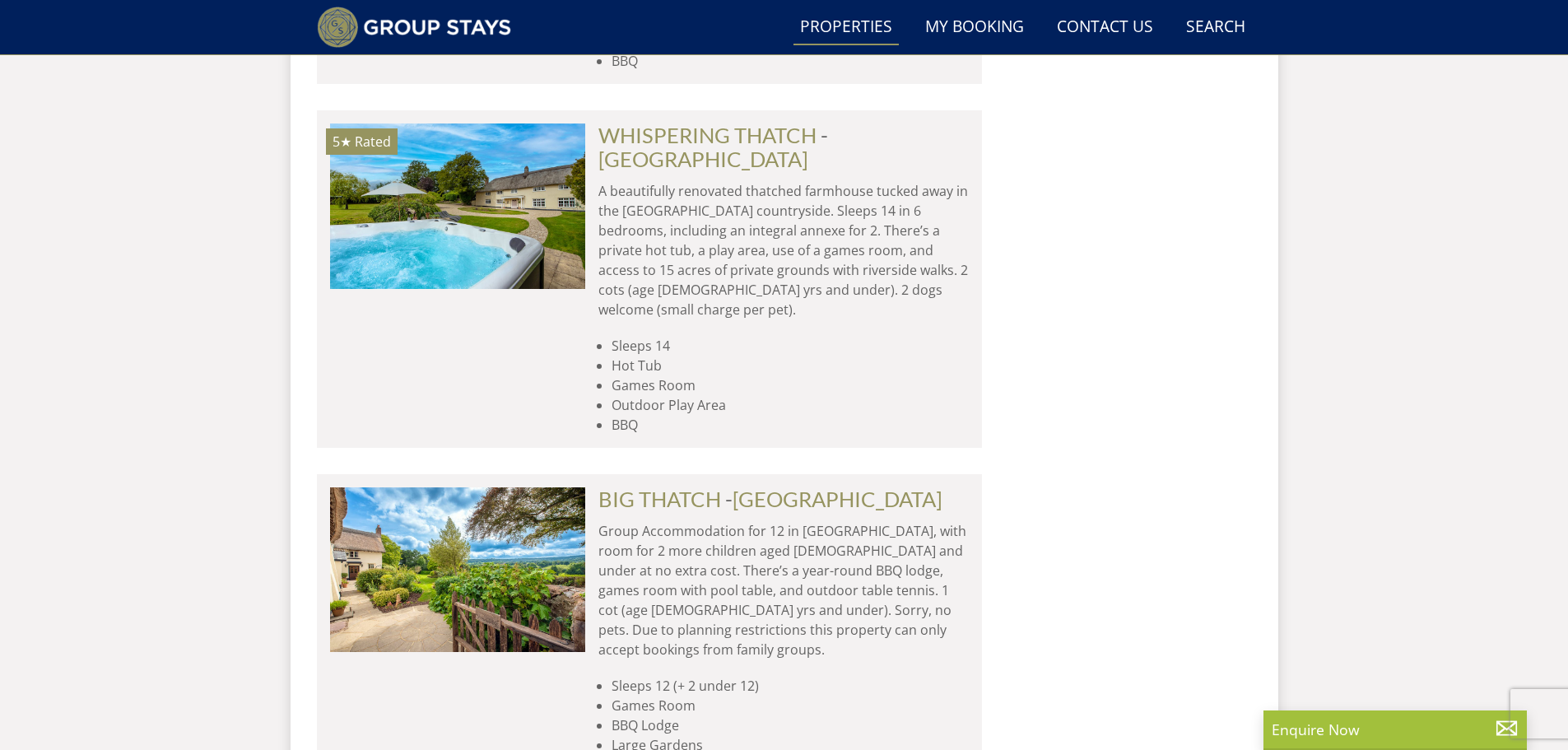
scroll to position [8316, 0]
